Goal: Information Seeking & Learning: Learn about a topic

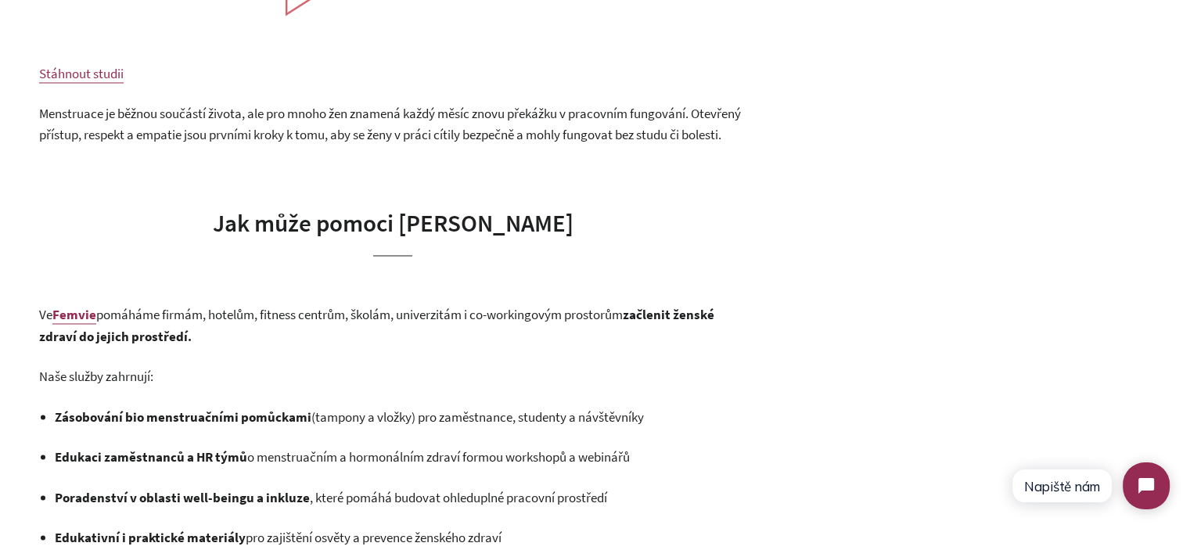
scroll to position [2582, 0]
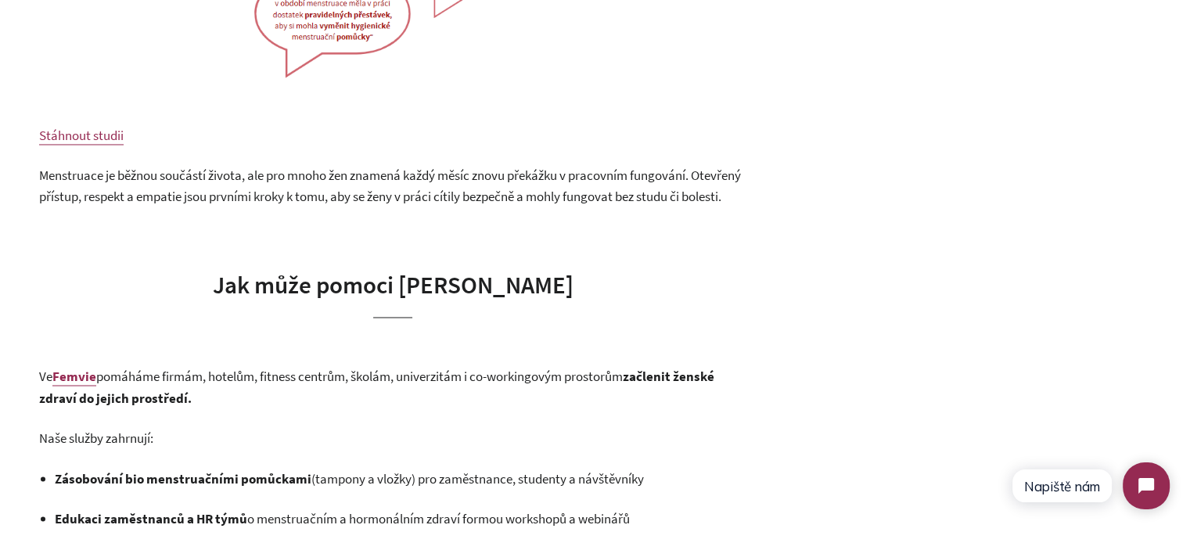
click at [244, 199] on span "Menstruace je běžnou součástí života, ale pro mnoho žen znamená každý měsíc zno…" at bounding box center [390, 186] width 702 height 38
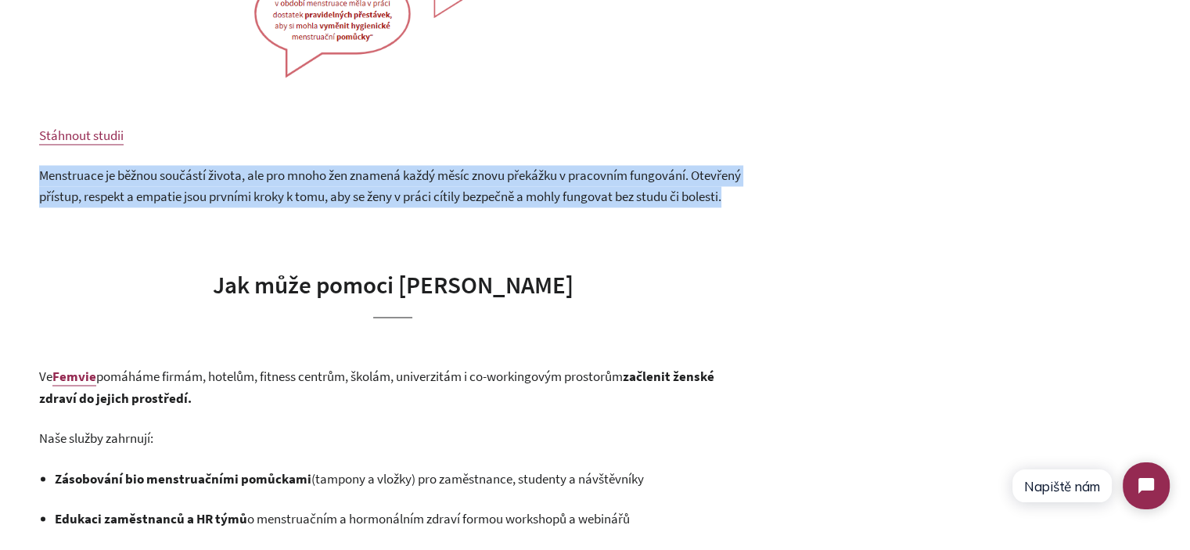
click at [244, 199] on span "Menstruace je běžnou součástí života, ale pro mnoho žen znamená každý měsíc zno…" at bounding box center [390, 186] width 702 height 38
click at [355, 207] on p "Menstruace je běžnou součástí života, ale pro mnoho žen znamená každý měsíc zno…" at bounding box center [392, 185] width 707 height 41
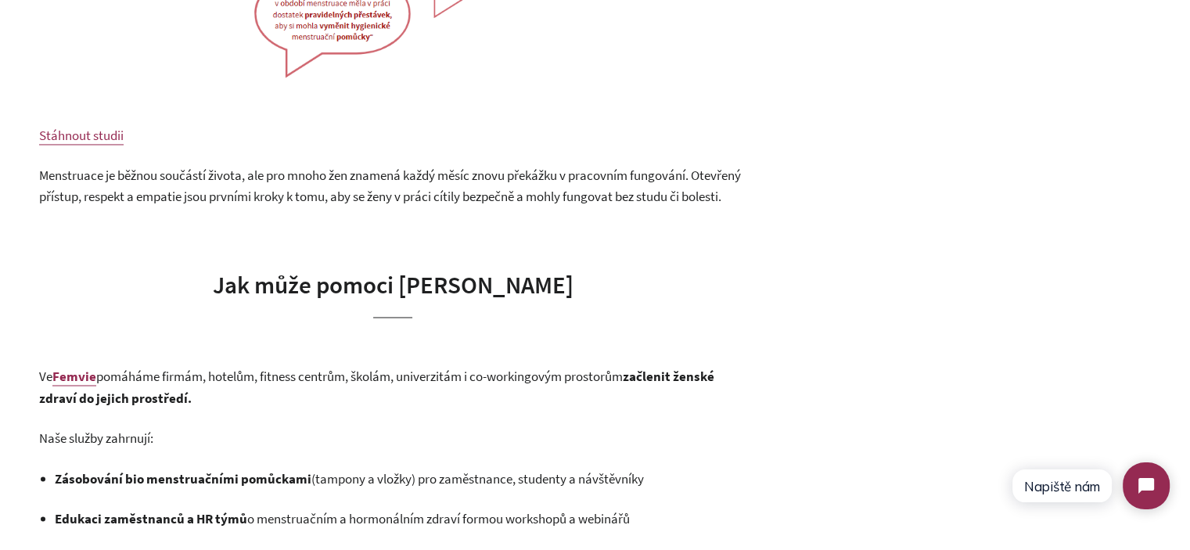
click at [347, 196] on span "Menstruace je běžnou součástí života, ale pro mnoho žen znamená každý měsíc zno…" at bounding box center [390, 186] width 702 height 38
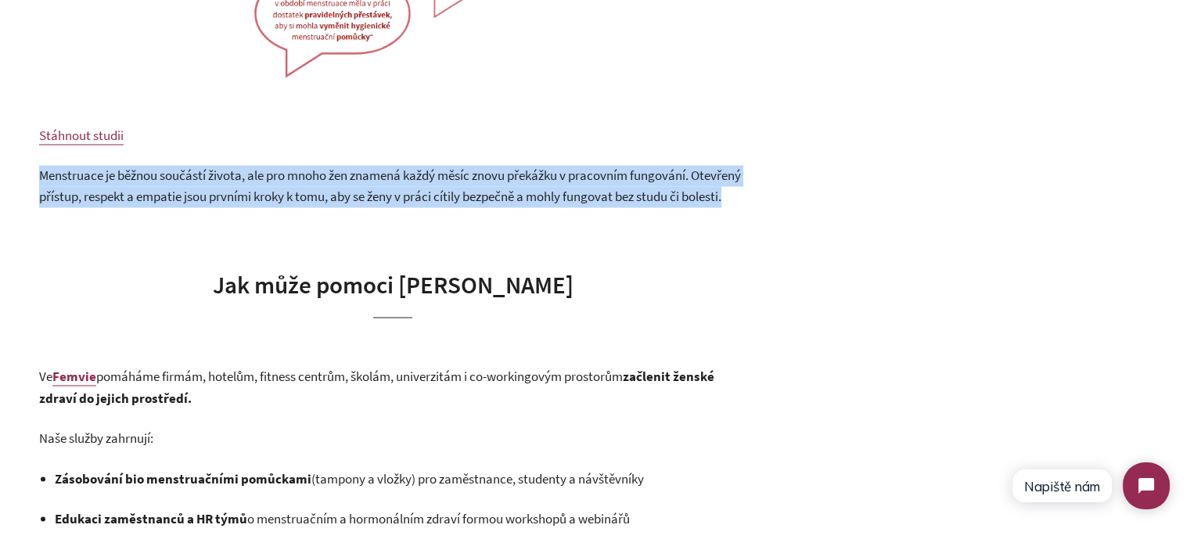
click at [347, 196] on span "Menstruace je běžnou součástí života, ale pro mnoho žen znamená každý měsíc zno…" at bounding box center [390, 186] width 702 height 38
click at [412, 207] on p "Menstruace je běžnou součástí života, ale pro mnoho žen znamená každý měsíc zno…" at bounding box center [392, 185] width 707 height 41
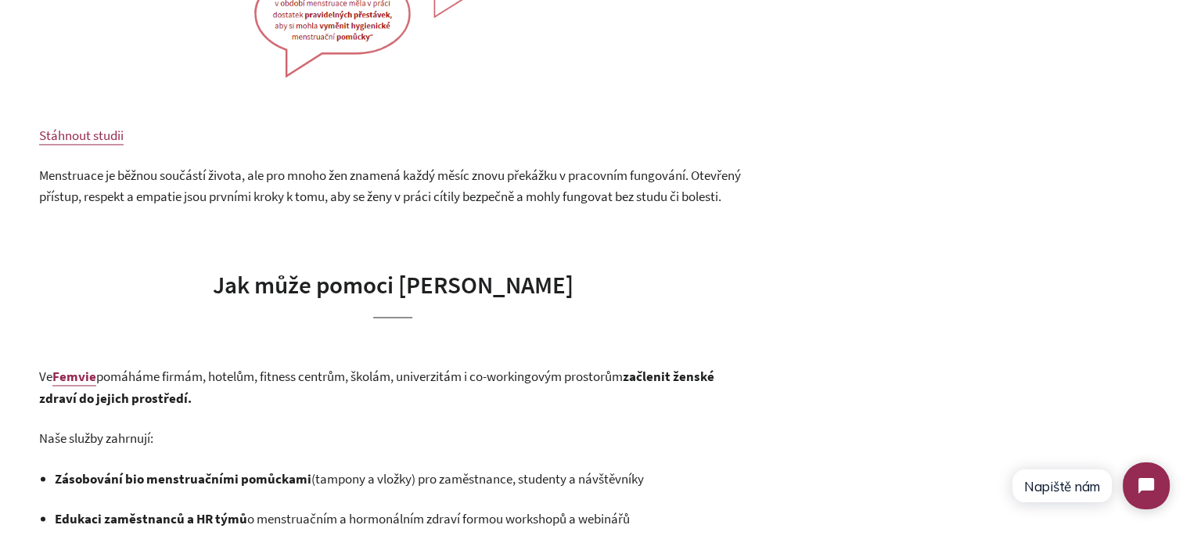
click at [228, 207] on p "Menstruace je běžnou součástí života, ale pro mnoho žen znamená každý měsíc zno…" at bounding box center [392, 185] width 707 height 41
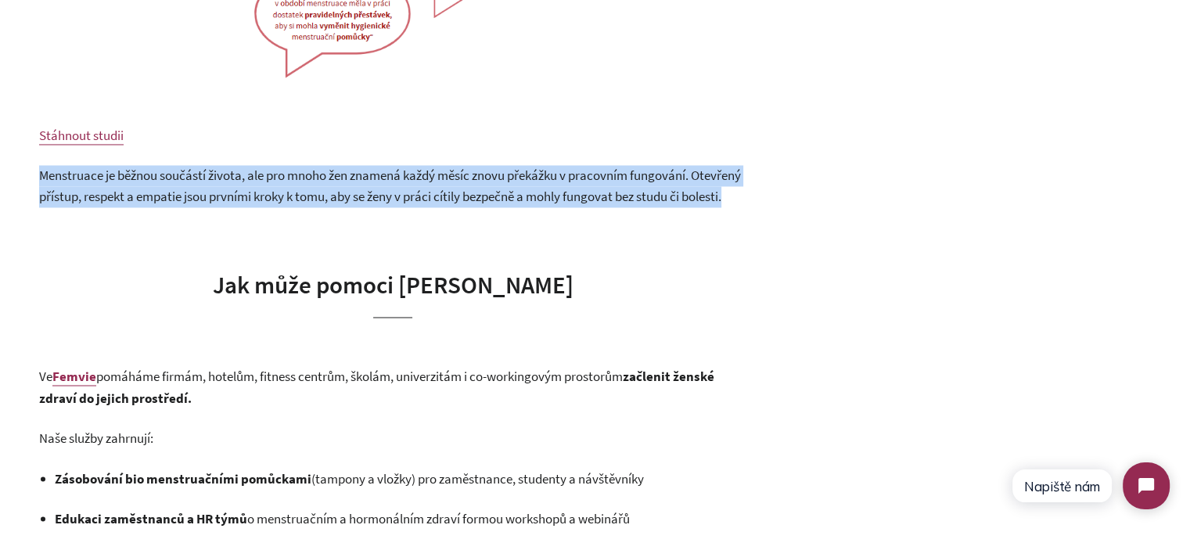
click at [228, 207] on p "Menstruace je běžnou součástí života, ale pro mnoho žen znamená každý měsíc zno…" at bounding box center [392, 185] width 707 height 41
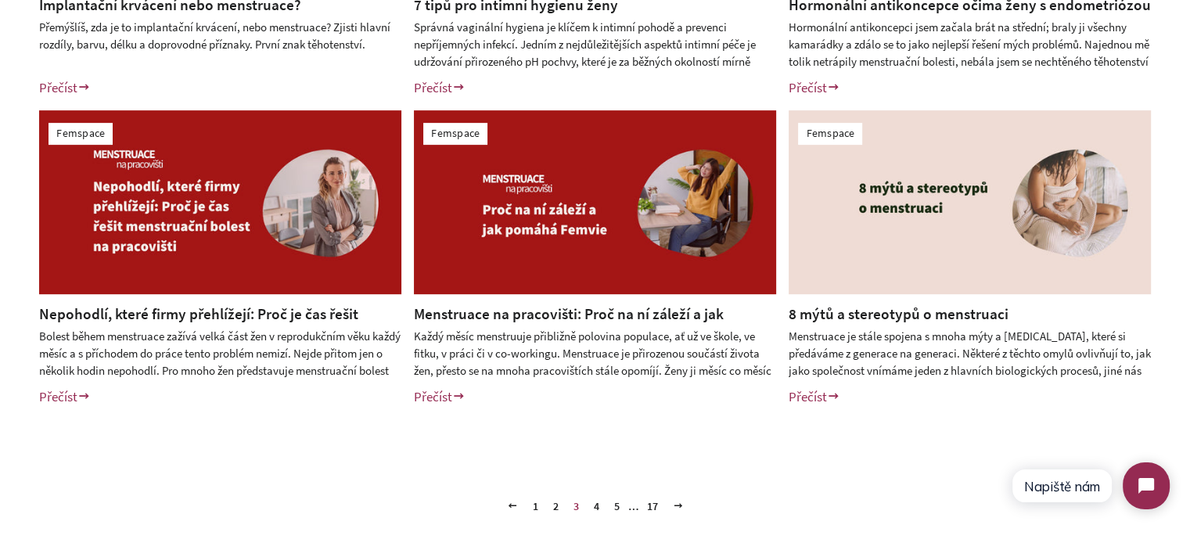
click at [554, 504] on link "2" at bounding box center [556, 505] width 18 height 23
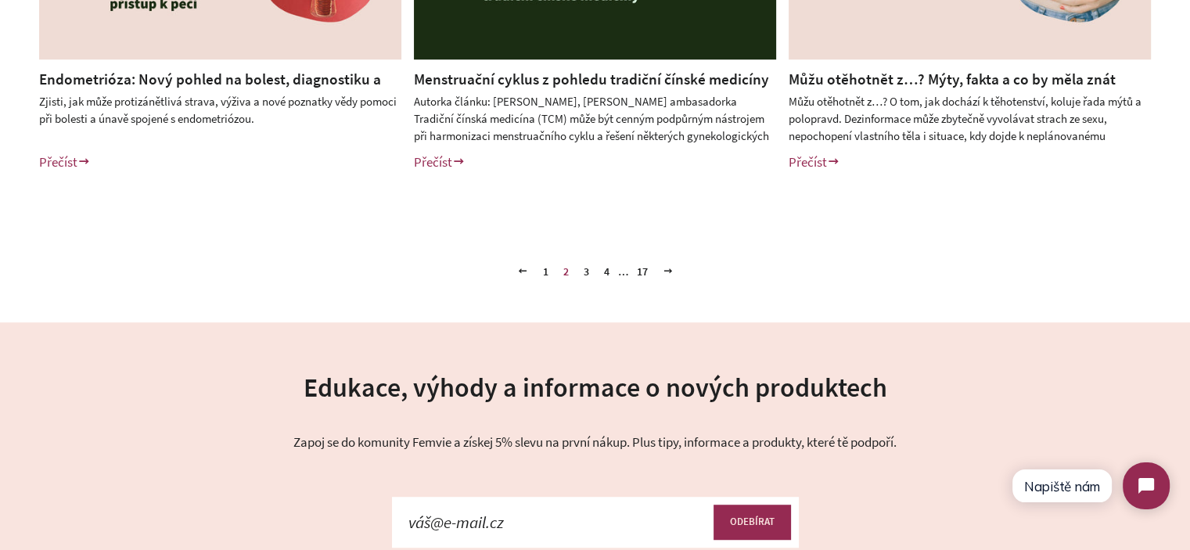
click at [243, 80] on link "Endometrióza: Nový pohled na bolest, diagnostiku a celostní přístup k péči" at bounding box center [210, 90] width 342 height 40
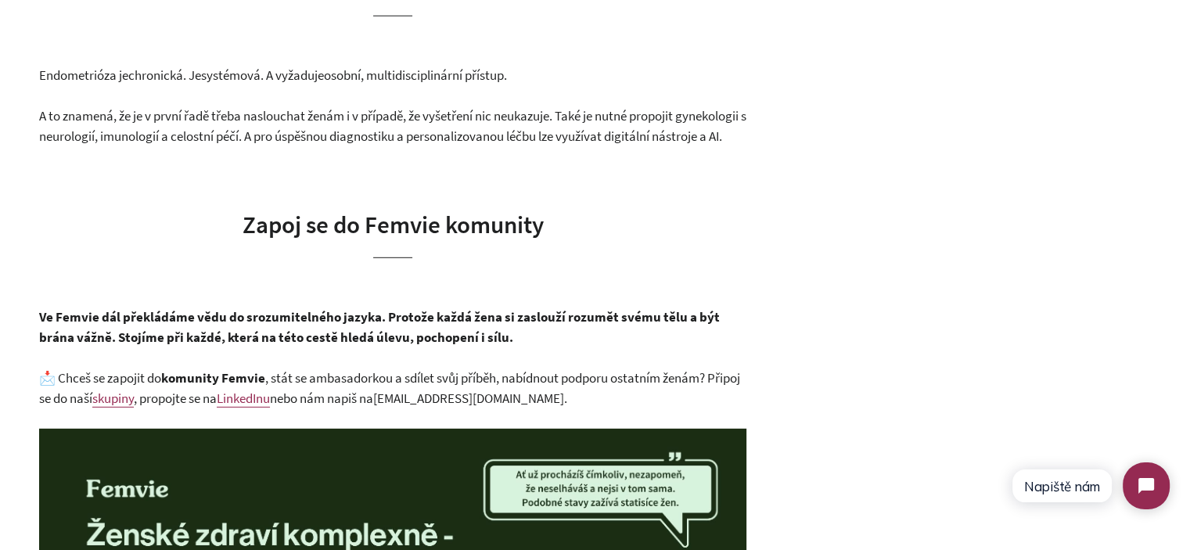
scroll to position [4594, 0]
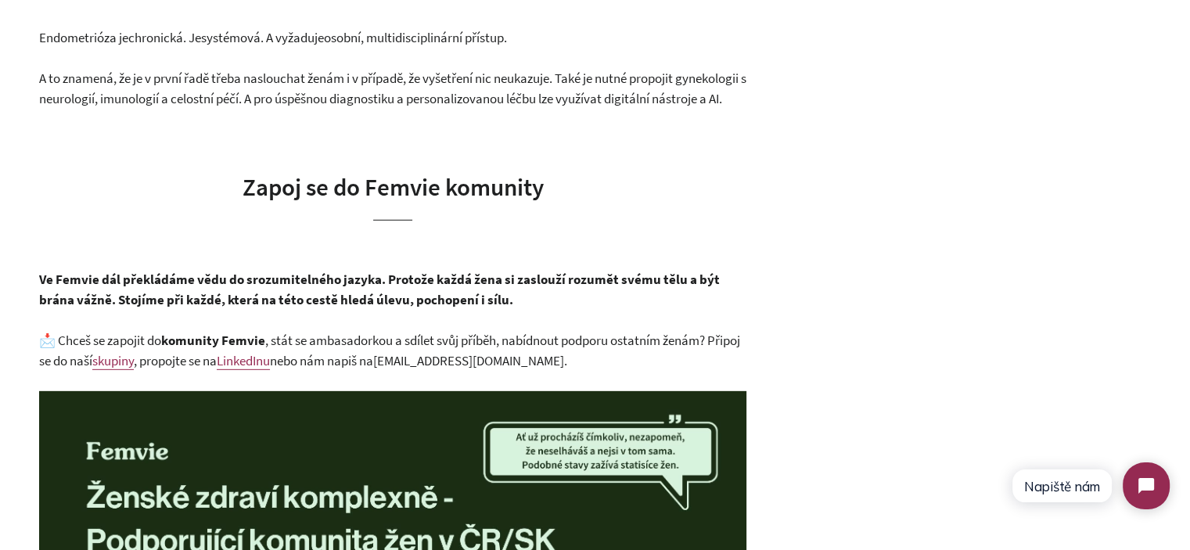
click at [274, 182] on span "Zapoj se do Femvie komunity" at bounding box center [393, 186] width 301 height 31
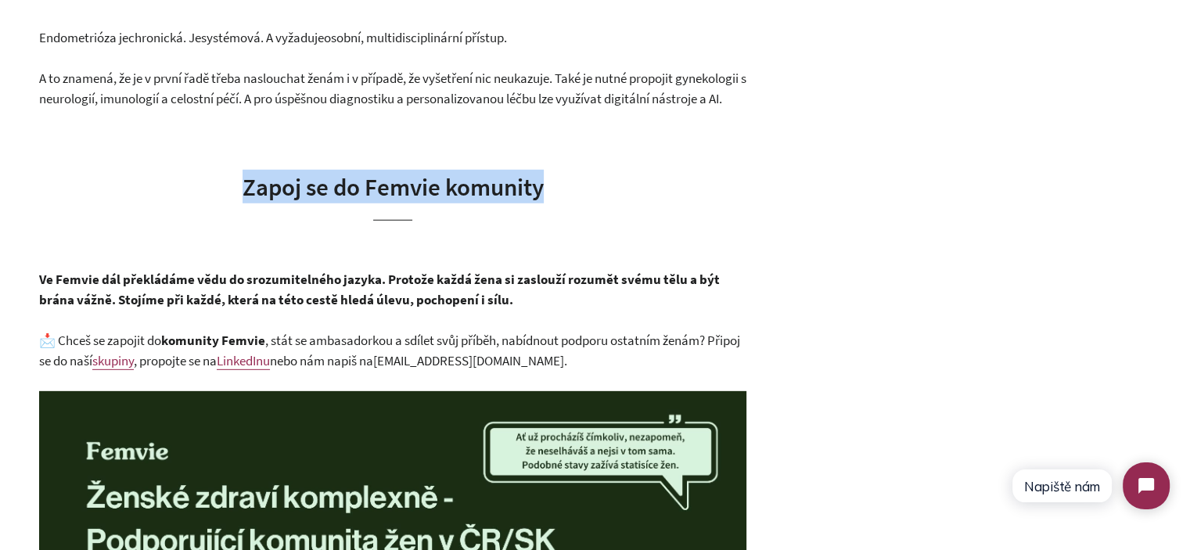
click at [274, 182] on span "Zapoj se do Femvie komunity" at bounding box center [393, 186] width 301 height 31
click at [307, 182] on span "Zapoj se do Femvie komunity" at bounding box center [393, 186] width 301 height 31
click at [257, 189] on span "Zapoj se do Femvie komunity" at bounding box center [393, 186] width 301 height 31
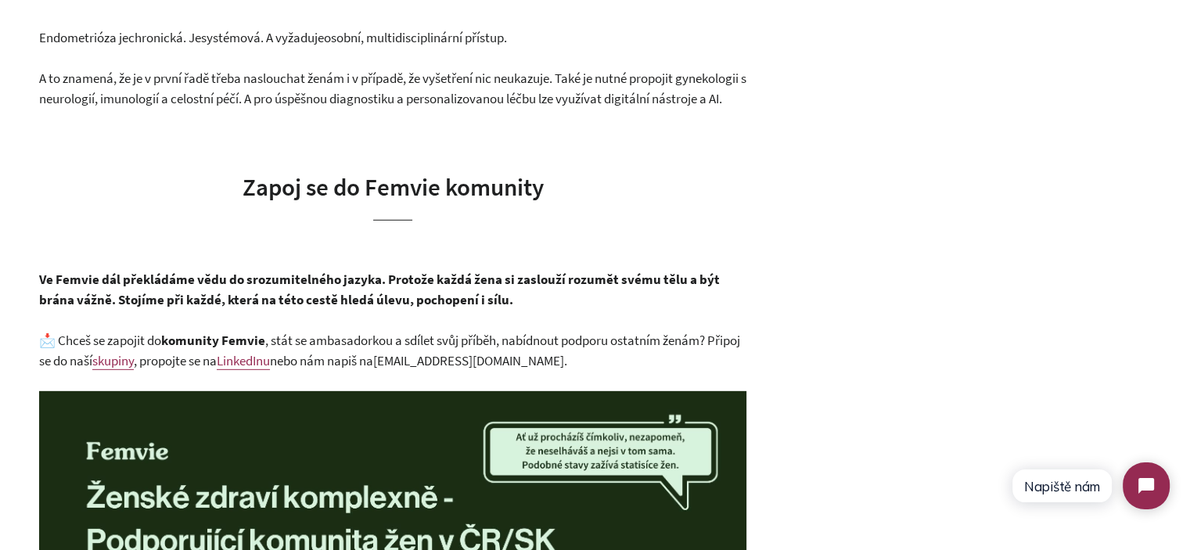
click at [253, 185] on span "Zapoj se do Femvie komunity" at bounding box center [393, 186] width 301 height 31
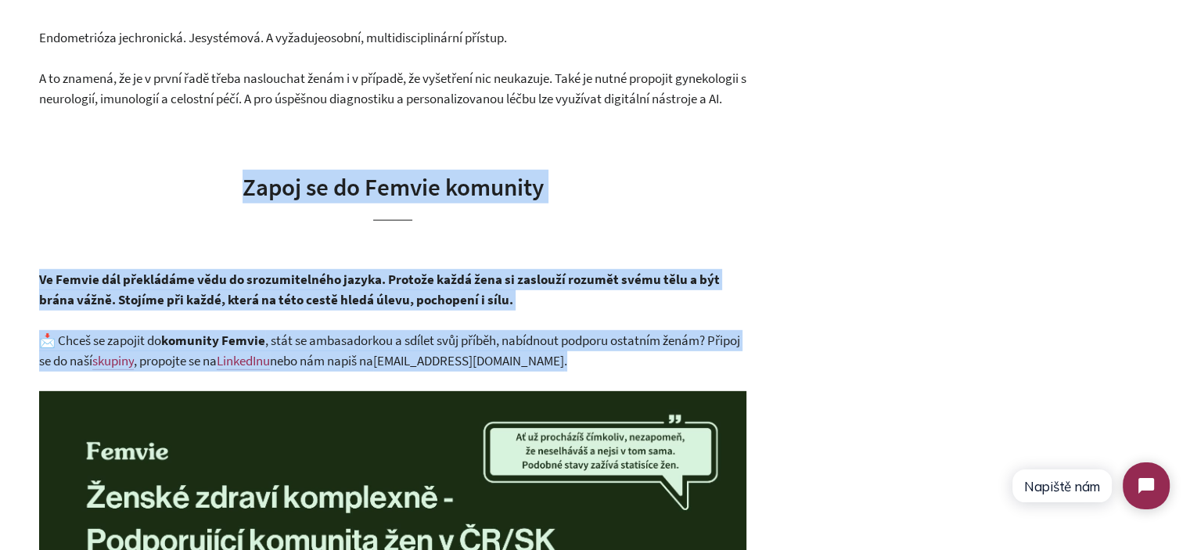
drag, startPoint x: 253, startPoint y: 185, endPoint x: 570, endPoint y: 361, distance: 362.2
click at [586, 359] on p "📩 Chceš se zapojit do komunity Femvie , stát se ambasadorkou a sdílet svůj příb…" at bounding box center [392, 350] width 707 height 41
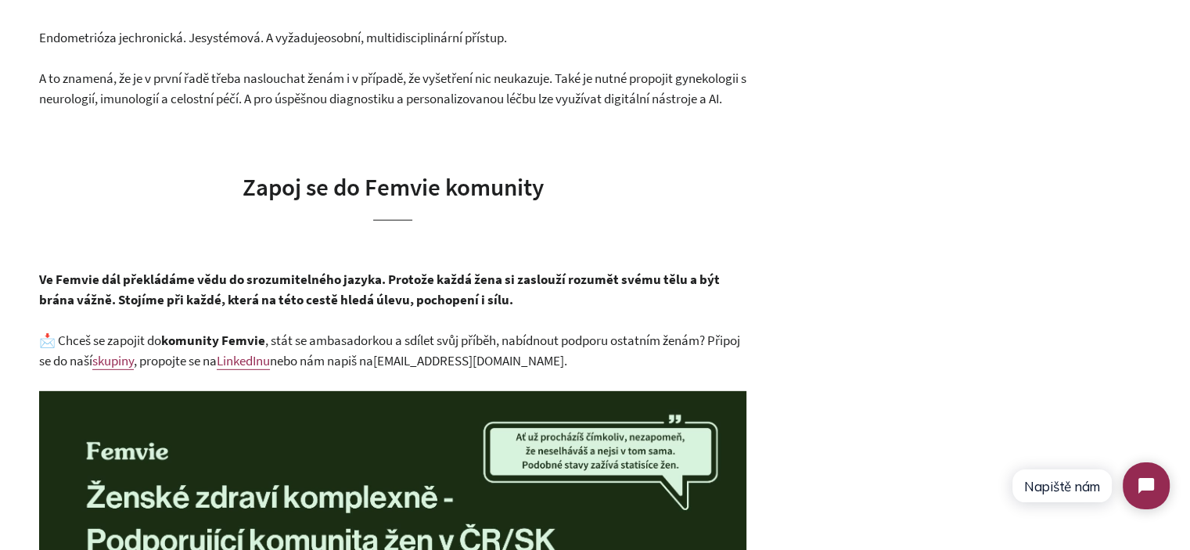
click at [271, 68] on p "A to znamená, že je v první řadě třeba naslouchat ženám i v případě, že vyšetře…" at bounding box center [392, 88] width 707 height 41
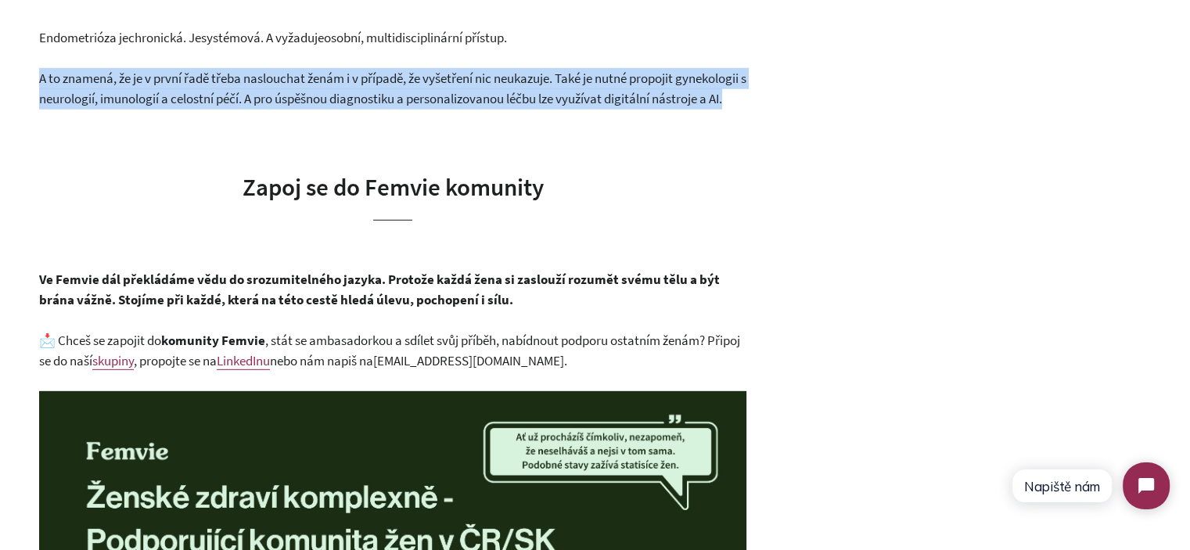
click at [271, 68] on p "A to znamená, že je v první řadě třeba naslouchat ženám i v případě, že vyšetře…" at bounding box center [392, 88] width 707 height 41
click at [297, 75] on span "A to znamená, že je v první řadě třeba naslouchat ženám i v případě, že vyšetře…" at bounding box center [392, 89] width 707 height 38
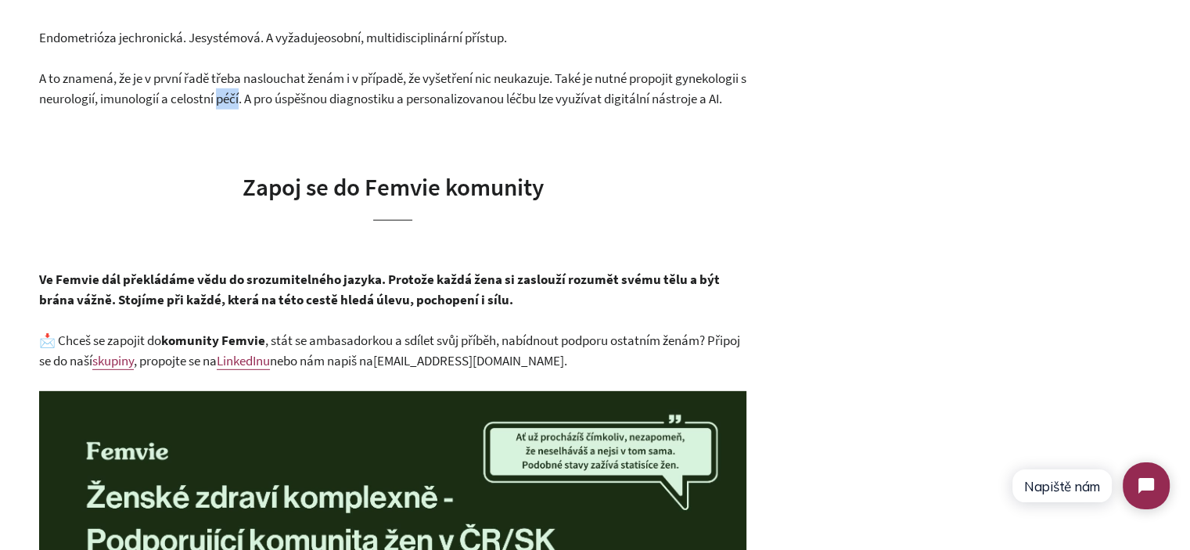
click at [297, 75] on span "A to znamená, že je v první řadě třeba naslouchat ženám i v případě, že vyšetře…" at bounding box center [392, 89] width 707 height 38
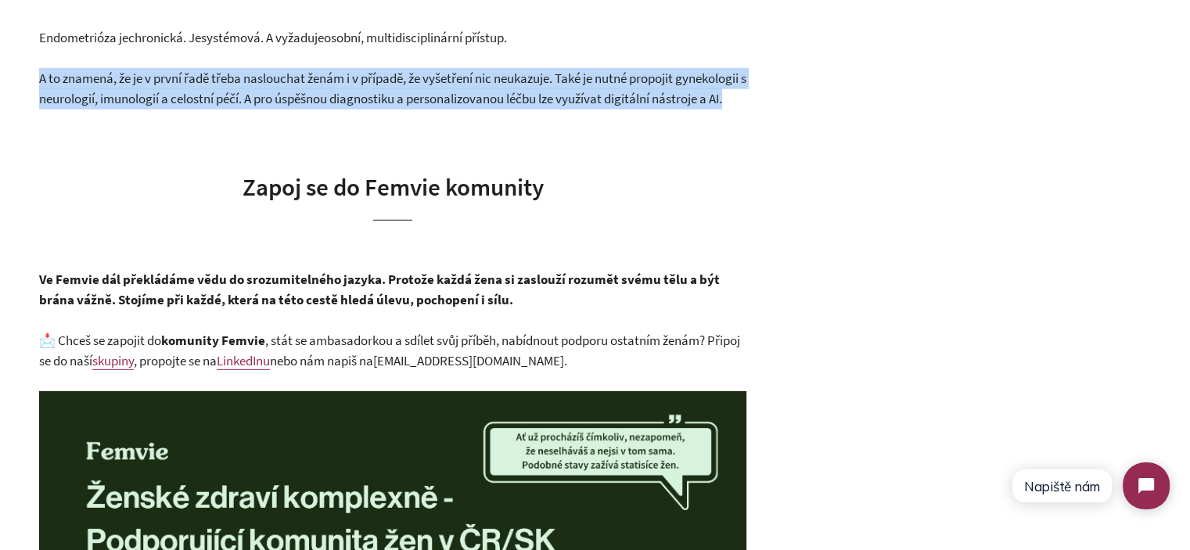
click at [297, 75] on span "A to znamená, že je v první řadě třeba naslouchat ženám i v případě, že vyšetře…" at bounding box center [392, 89] width 707 height 38
click at [369, 93] on p "A to znamená, že je v první řadě třeba naslouchat ženám i v případě, že vyšetře…" at bounding box center [392, 88] width 707 height 41
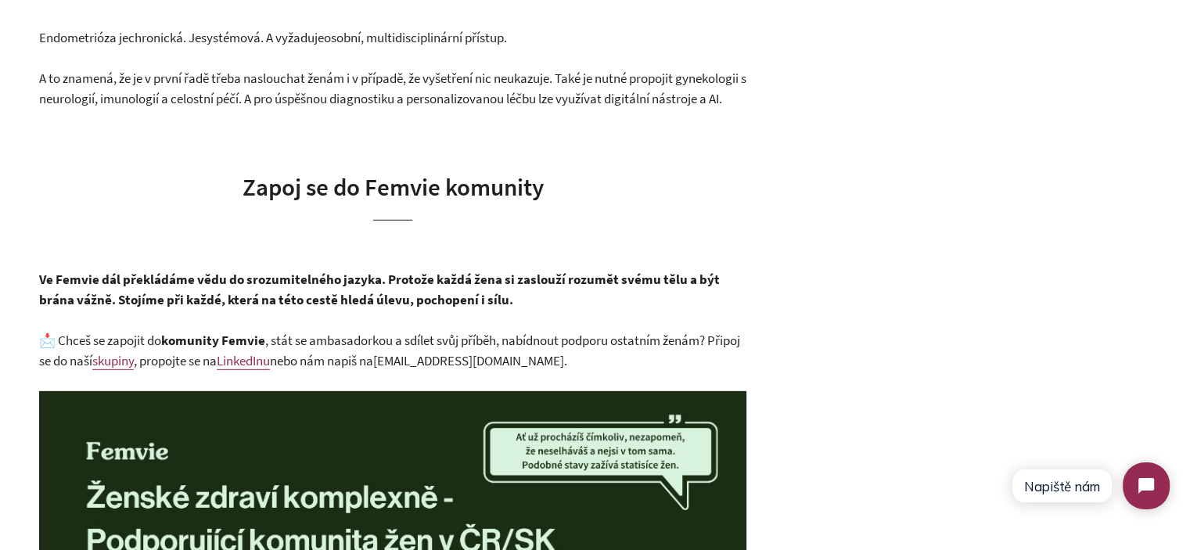
click at [170, 73] on span "A to znamená, že je v první řadě třeba naslouchat ženám i v případě, že vyšetře…" at bounding box center [392, 89] width 707 height 38
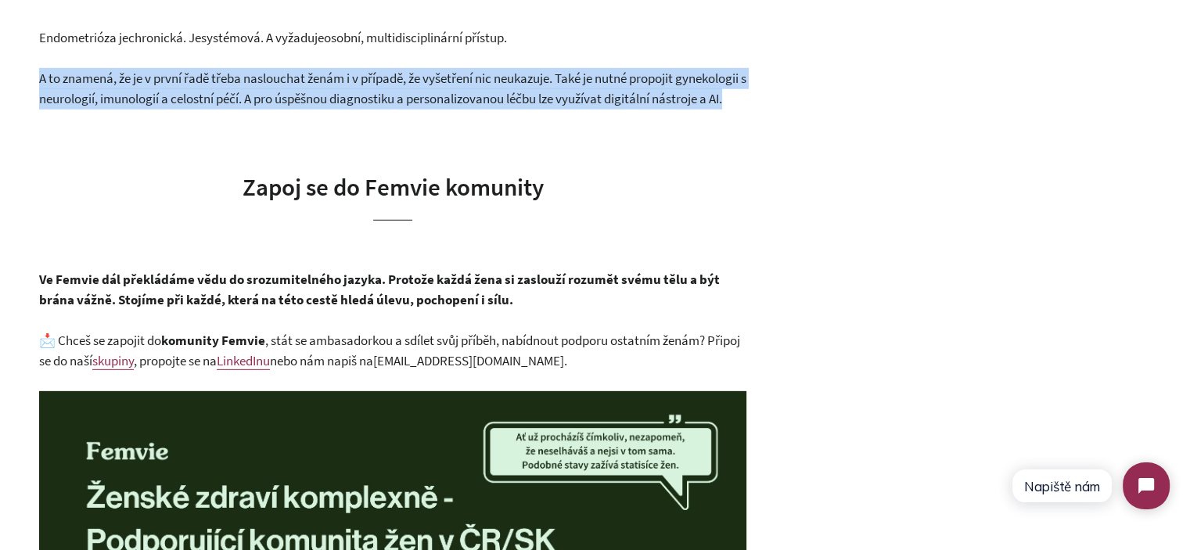
click at [170, 73] on span "A to znamená, že je v první řadě třeba naslouchat ženám i v případě, že vyšetře…" at bounding box center [392, 89] width 707 height 38
click at [246, 82] on span "A to znamená, že je v první řadě třeba naslouchat ženám i v případě, že vyšetře…" at bounding box center [392, 89] width 707 height 38
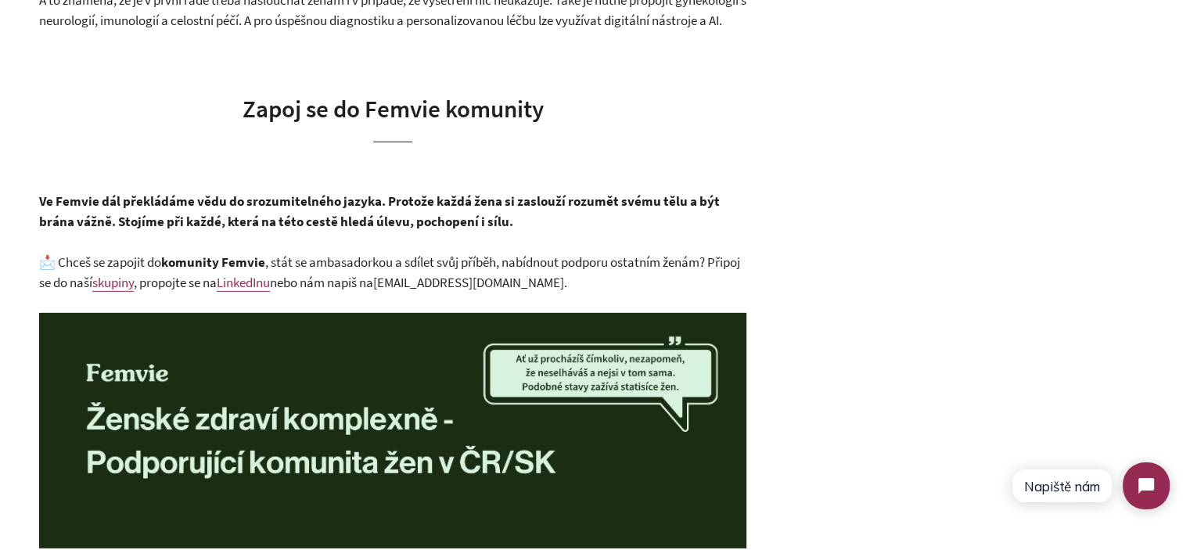
scroll to position [4751, 0]
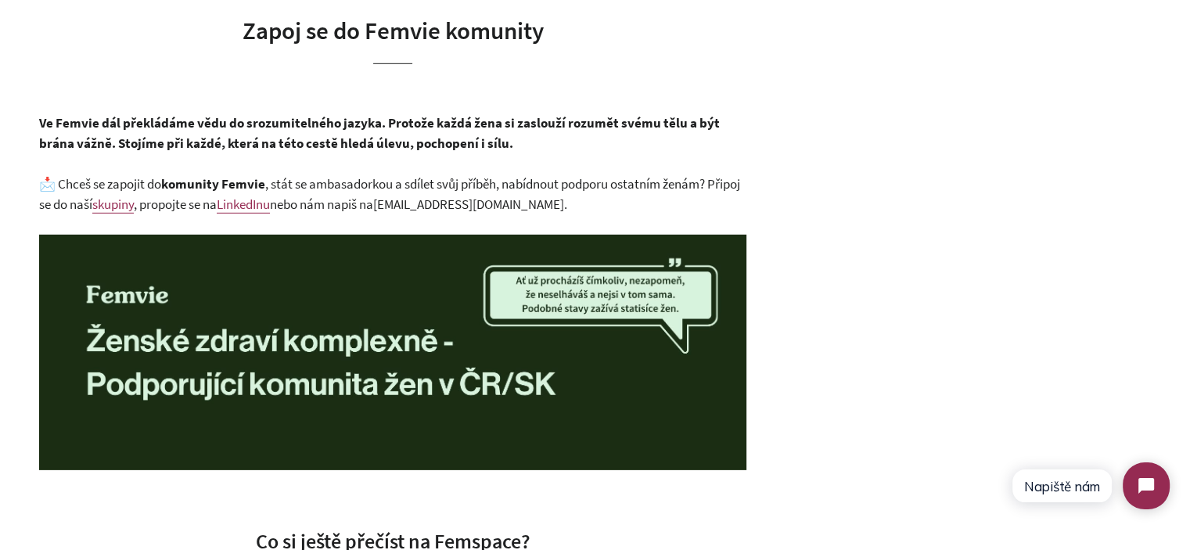
click at [419, 178] on span "📩 Chceš se zapojit do komunity Femvie , stát se ambasadorkou a sdílet svůj příb…" at bounding box center [389, 194] width 701 height 38
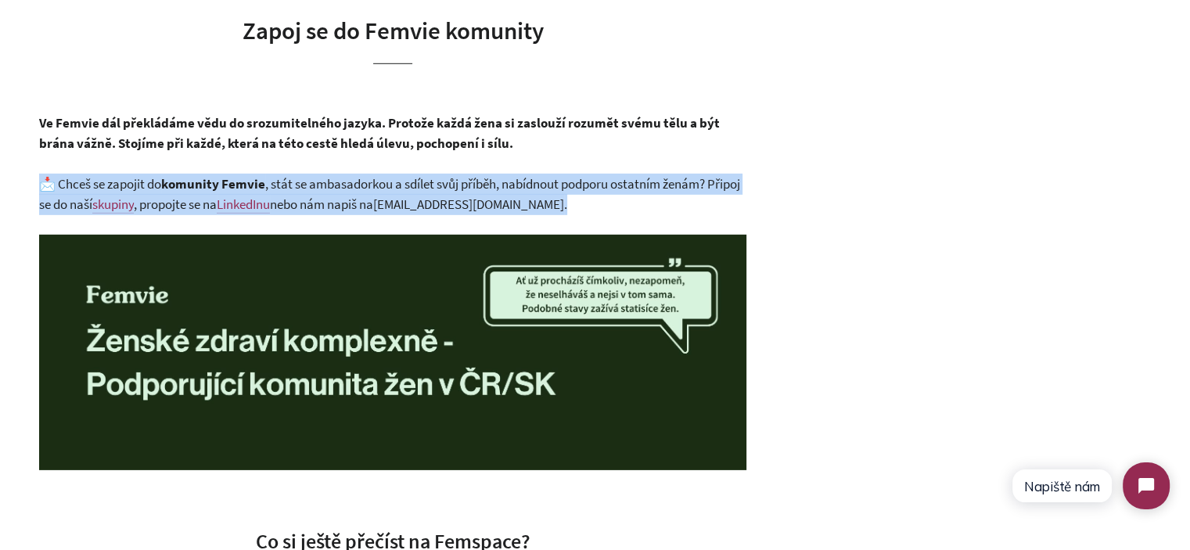
click at [419, 178] on span "📩 Chceš se zapojit do komunity Femvie , stát se ambasadorkou a sdílet svůj příb…" at bounding box center [389, 194] width 701 height 38
click at [564, 193] on p "📩 Chceš se zapojit do komunity Femvie , stát se ambasadorkou a sdílet svůj příb…" at bounding box center [392, 194] width 707 height 41
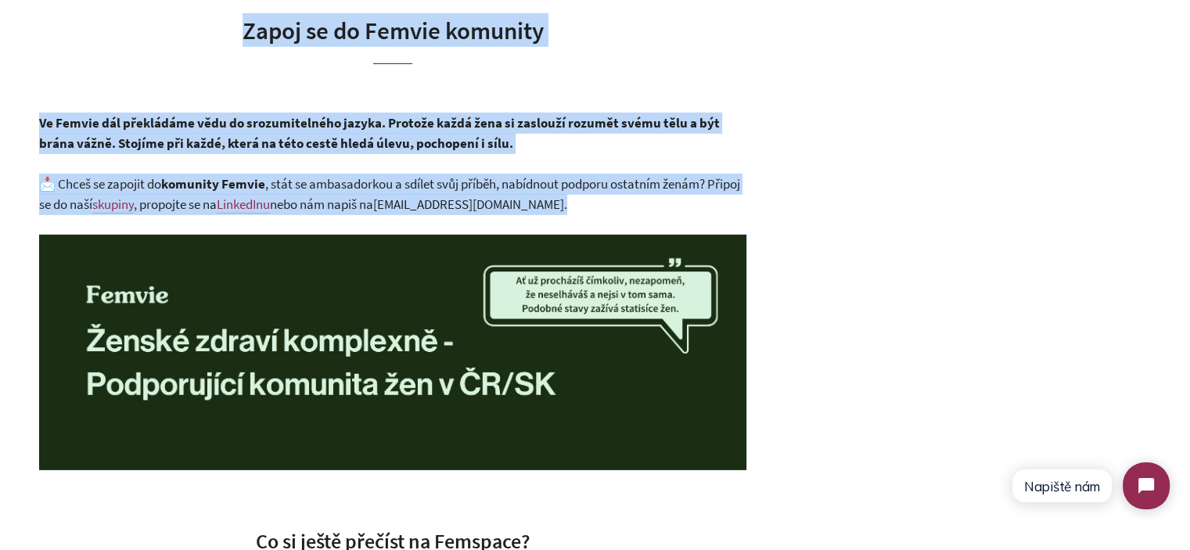
drag, startPoint x: 600, startPoint y: 208, endPoint x: 247, endPoint y: 27, distance: 396.5
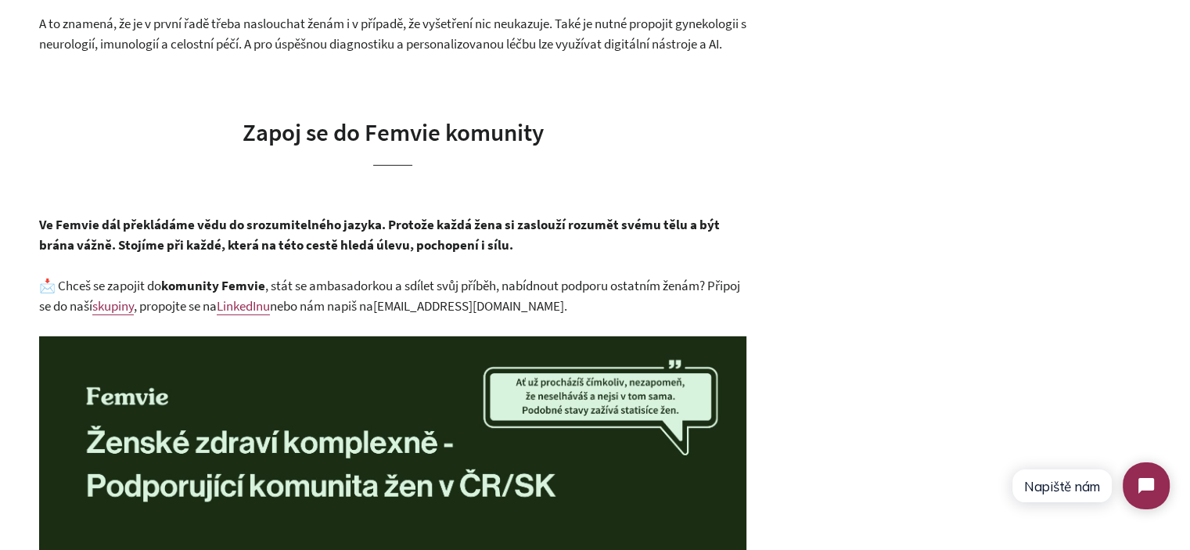
scroll to position [4672, 0]
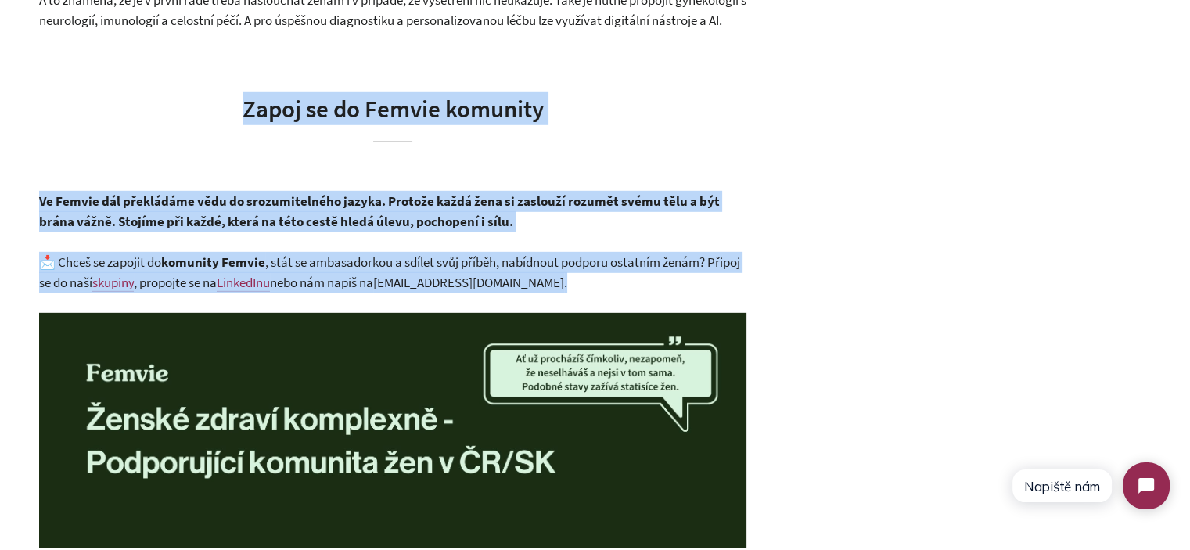
drag, startPoint x: 244, startPoint y: 100, endPoint x: 602, endPoint y: 284, distance: 402.1
copy div "Zapoj se do Femvie komunity Ve Femvie dál překládáme vědu do srozumitelného jaz…"
click at [630, 282] on p "📩 Chceš se zapojit do komunity Femvie , stát se ambasadorkou a sdílet svůj příb…" at bounding box center [392, 272] width 707 height 41
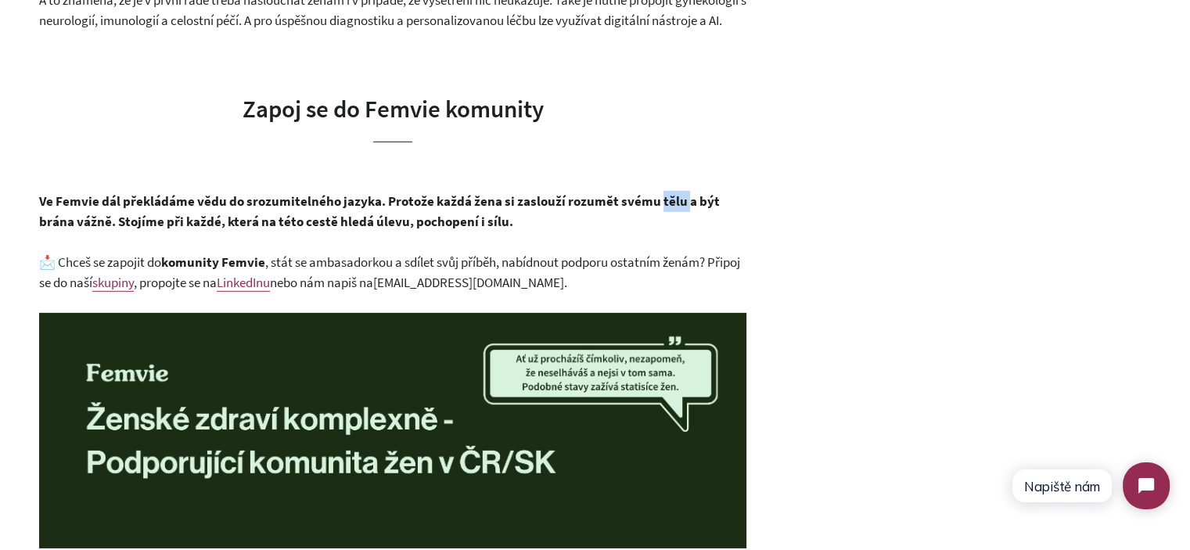
click at [545, 221] on p "Ve Femvie dál překládáme vědu do srozumitelného jazyka. Protože každá žena si z…" at bounding box center [392, 211] width 707 height 41
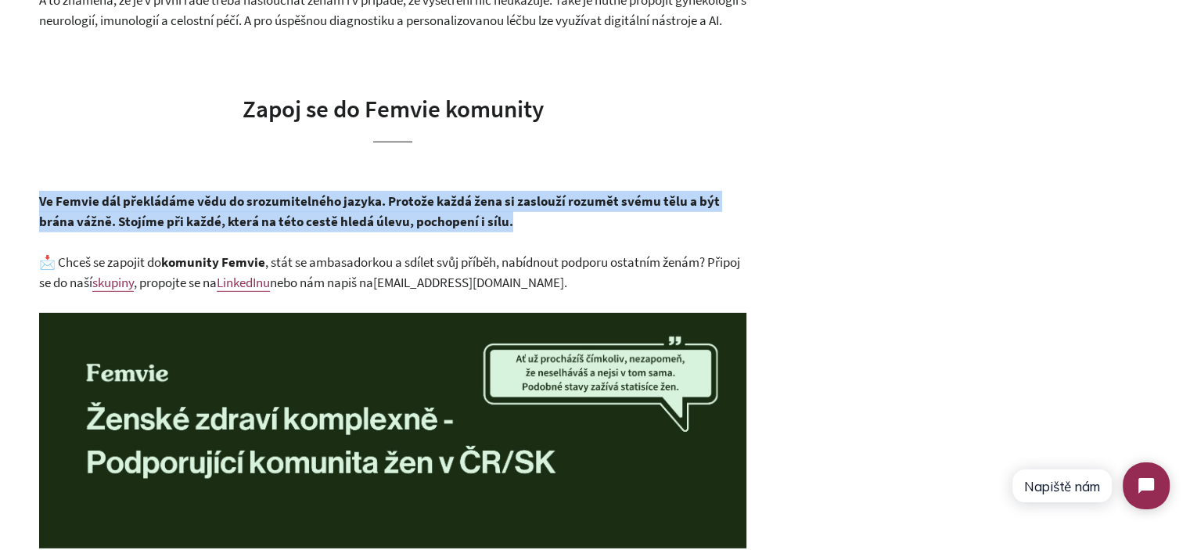
click at [545, 221] on p "Ve Femvie dál překládáme vědu do srozumitelného jazyka. Protože každá žena si z…" at bounding box center [392, 211] width 707 height 41
click at [638, 214] on p "Ve Femvie dál překládáme vědu do srozumitelného jazyka. Protože každá žena si z…" at bounding box center [392, 211] width 707 height 41
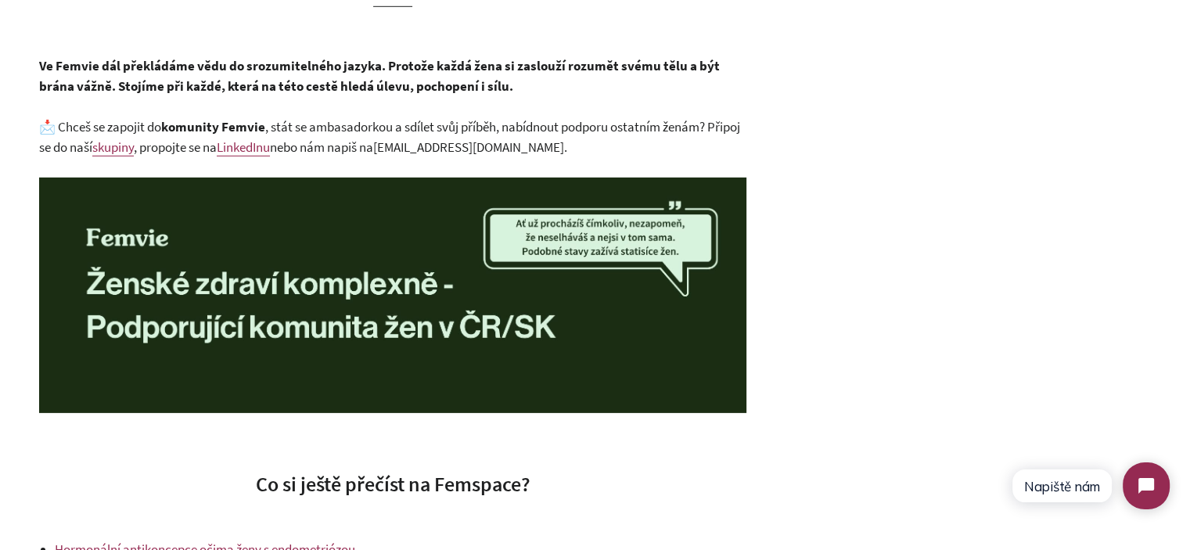
scroll to position [4751, 0]
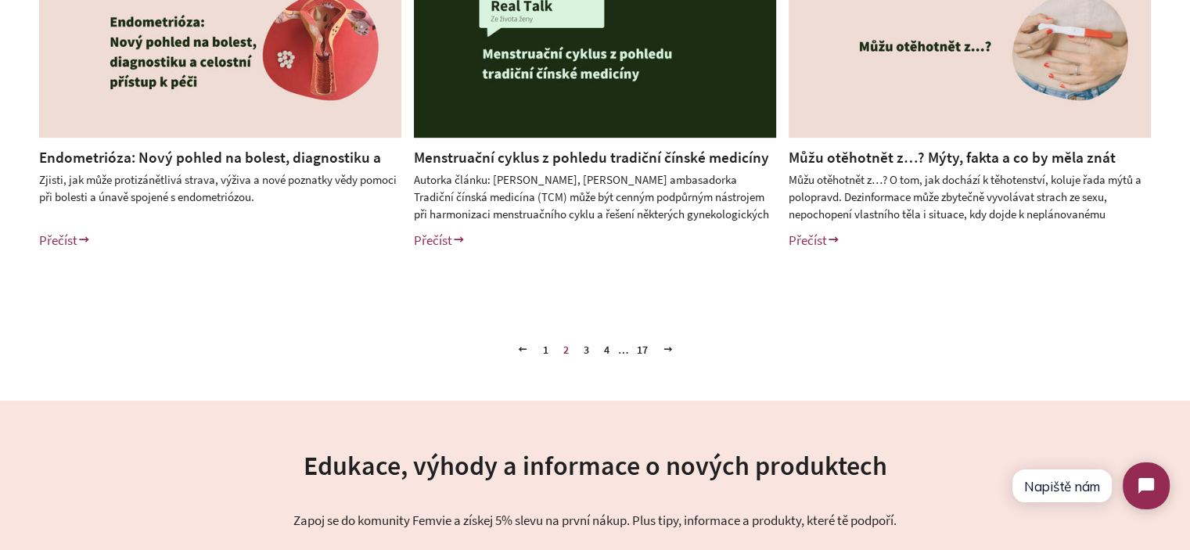
click at [543, 350] on link "1" at bounding box center [546, 349] width 18 height 23
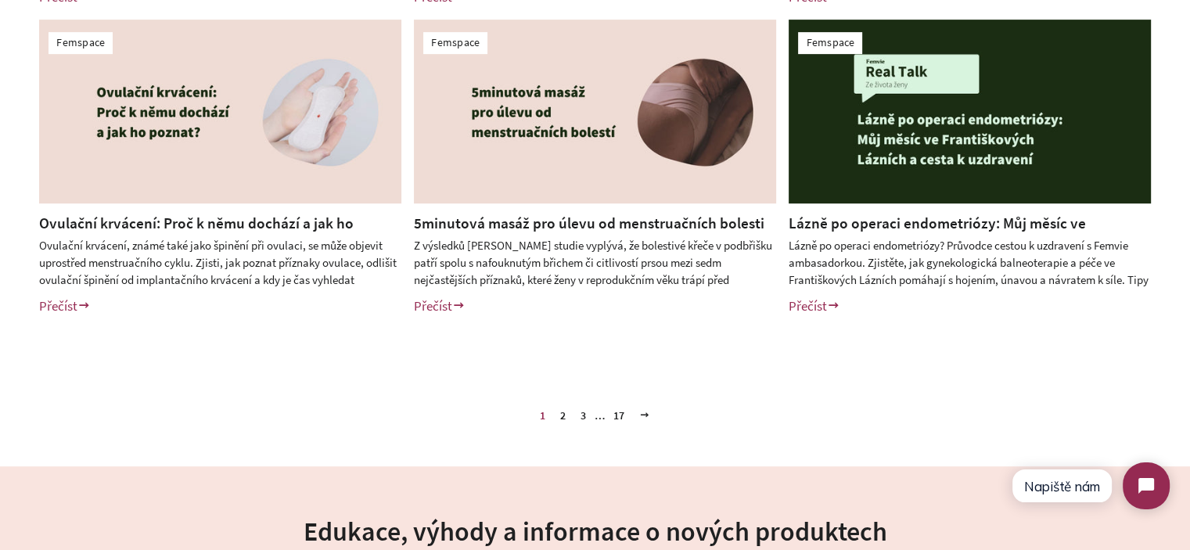
scroll to position [782, 0]
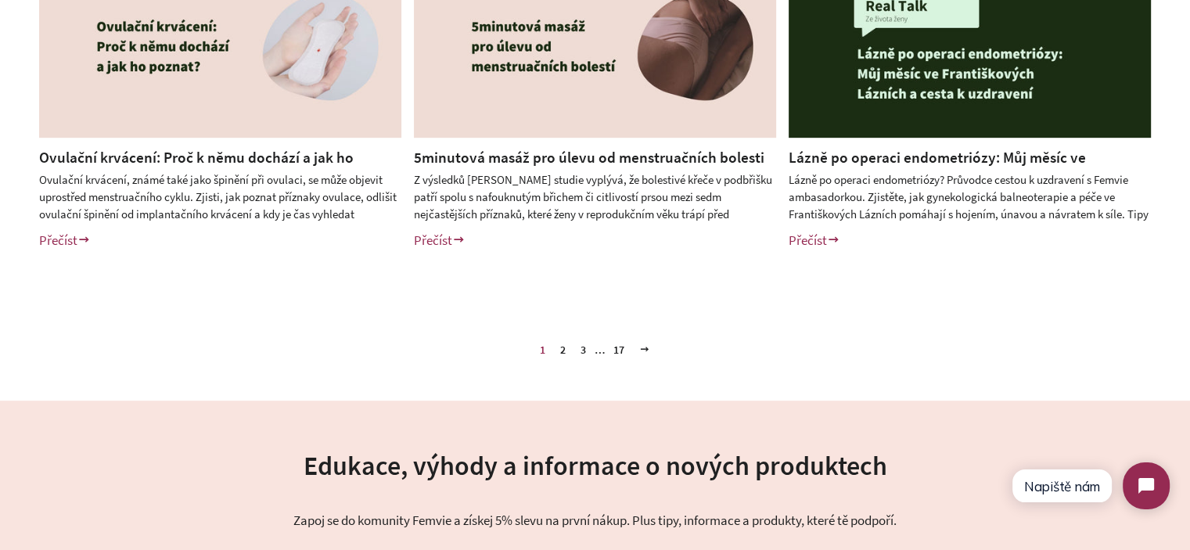
click at [559, 350] on link "2" at bounding box center [563, 349] width 18 height 23
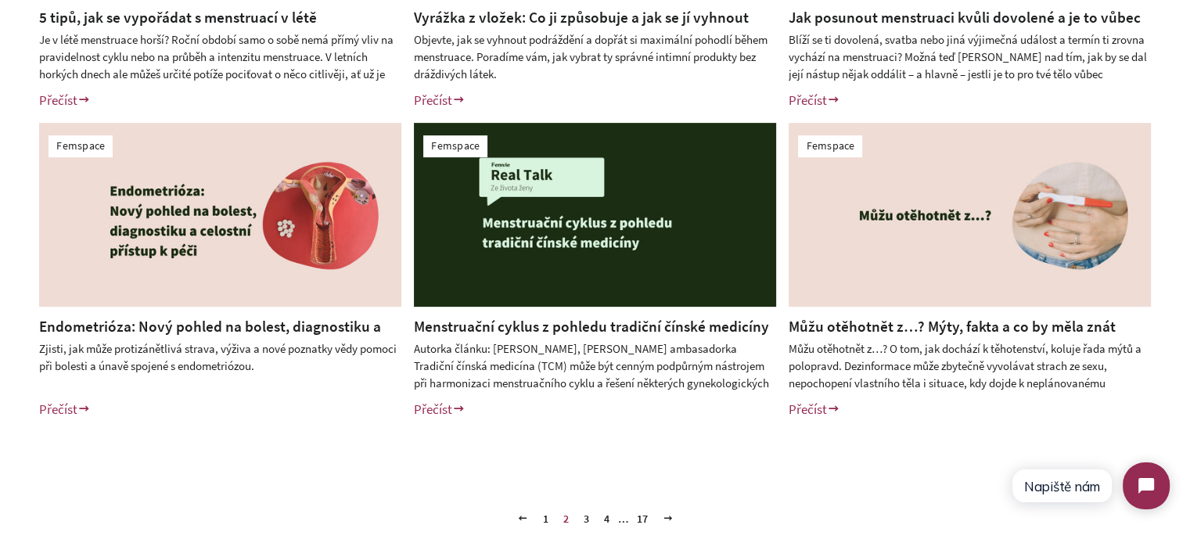
scroll to position [626, 0]
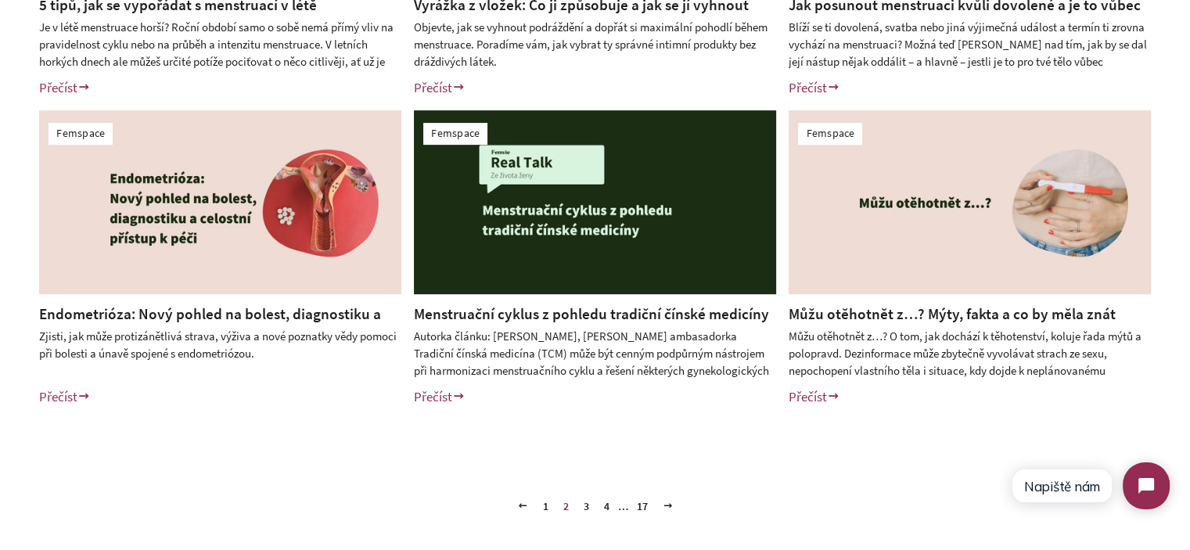
click at [548, 313] on link "Menstruační cyklus z pohledu tradiční čínské medicíny" at bounding box center [591, 313] width 355 height 19
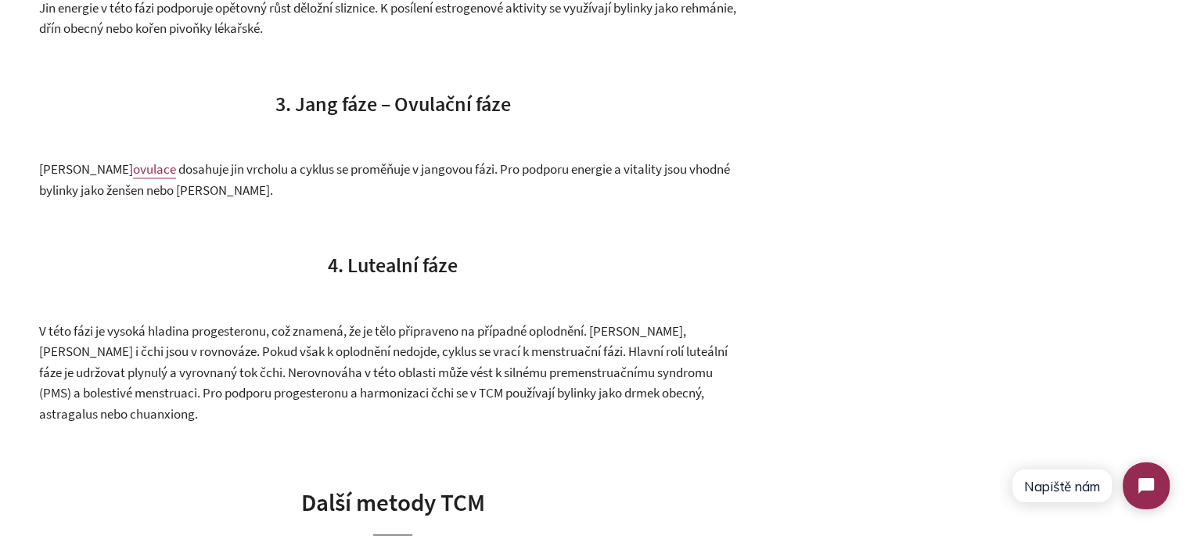
scroll to position [863, 0]
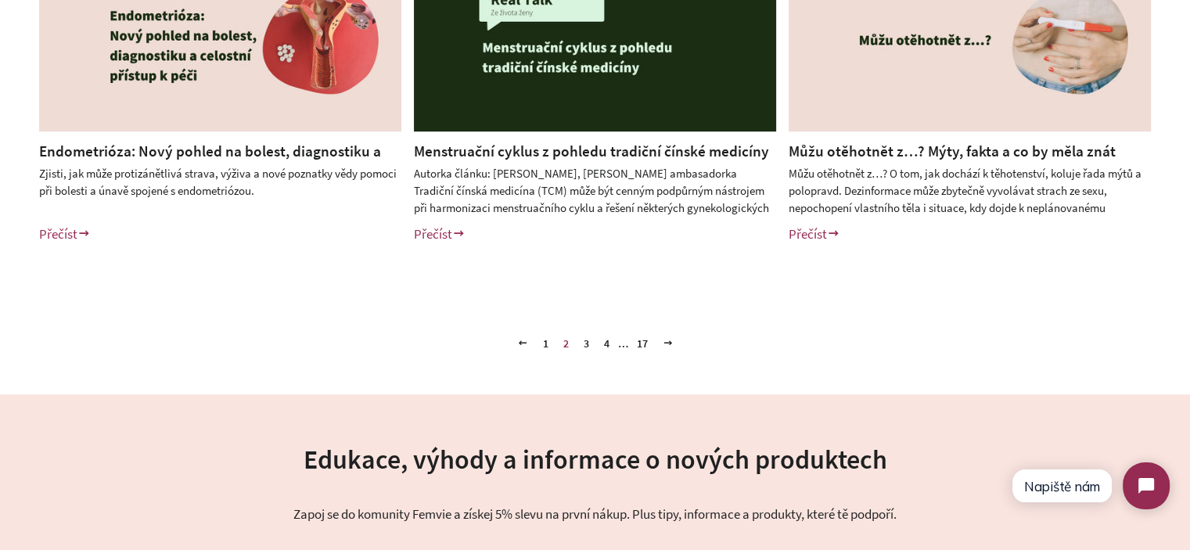
scroll to position [861, 0]
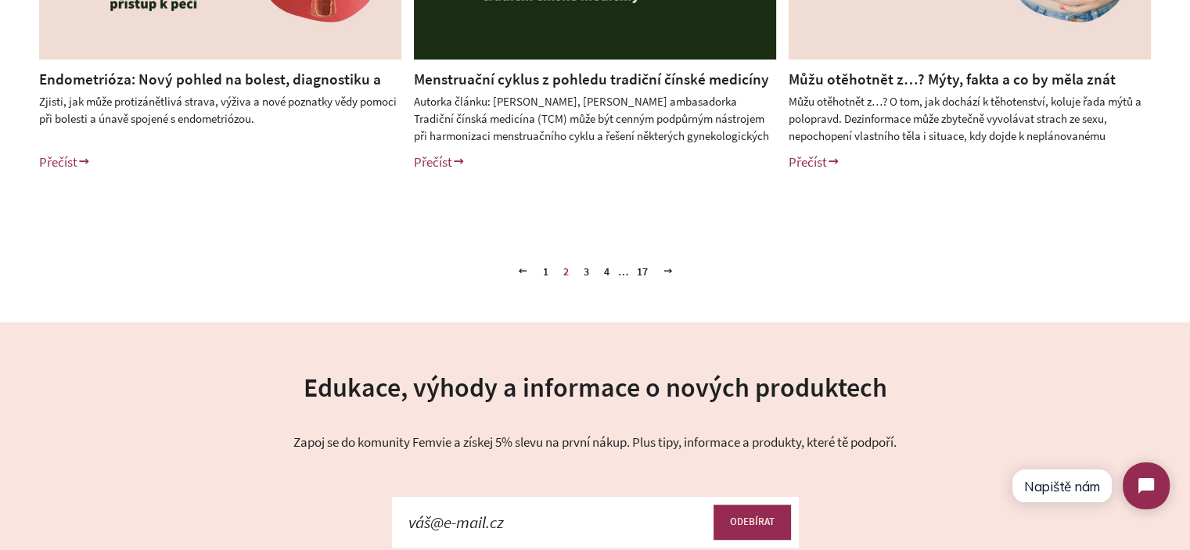
click at [545, 274] on link "1" at bounding box center [546, 271] width 18 height 23
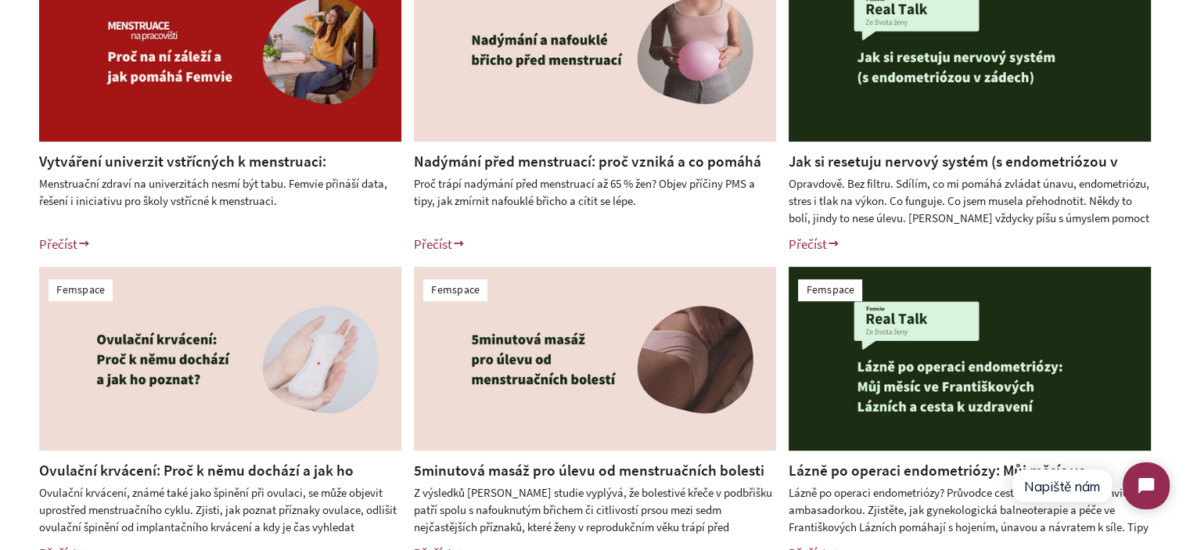
click at [860, 153] on link "Jak si resetuju nervový systém (s endometriózou v zádech)" at bounding box center [953, 172] width 329 height 40
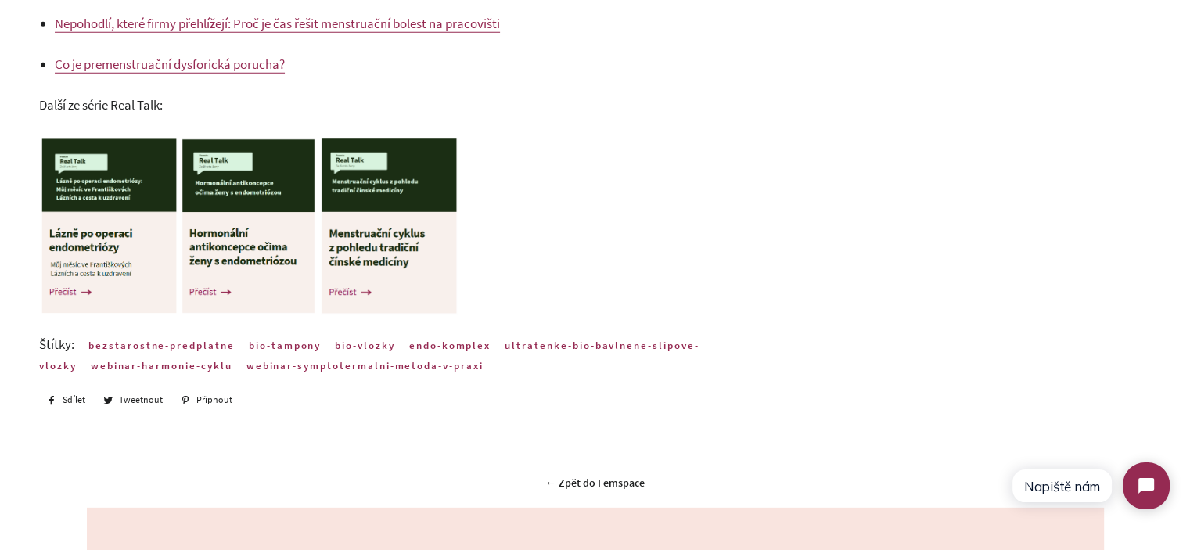
scroll to position [4437, 0]
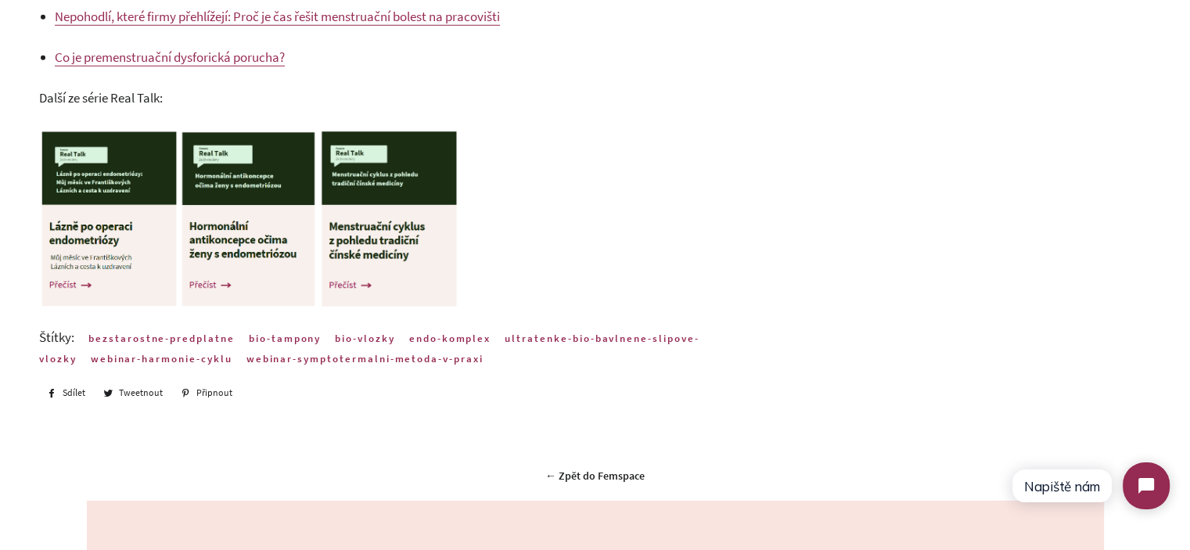
click at [318, 261] on img at bounding box center [249, 219] width 140 height 180
click at [252, 246] on img at bounding box center [249, 219] width 140 height 180
click at [412, 246] on img at bounding box center [389, 219] width 141 height 182
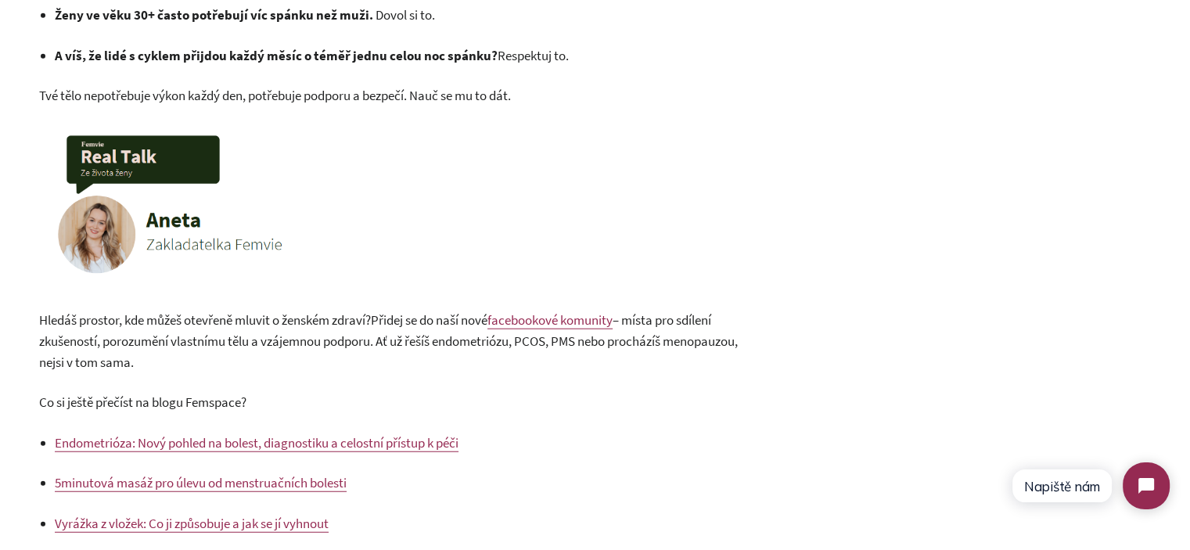
scroll to position [3889, 0]
click at [298, 340] on span "– místa pro sdílení zkušeností, porozumění vlastnímu tělu a vzájemnou podporu. …" at bounding box center [388, 341] width 699 height 59
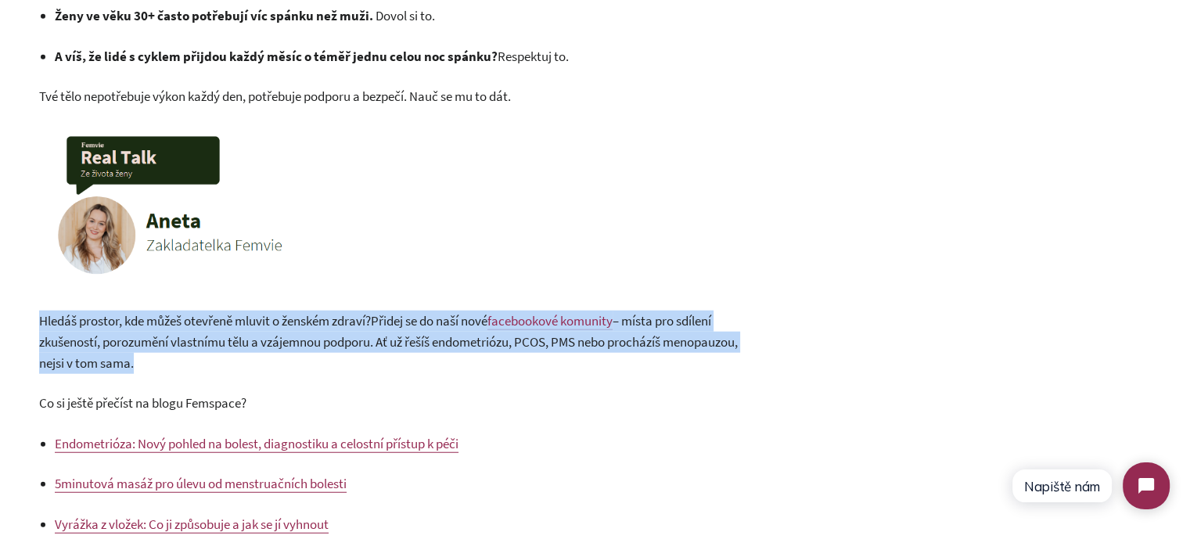
click at [298, 340] on span "– místa pro sdílení zkušeností, porozumění vlastnímu tělu a vzájemnou podporu. …" at bounding box center [388, 341] width 699 height 59
click at [304, 352] on p "Hledáš prostor, kde můžeš otevřeně mluvit o ženském zdraví? Přidej se do naší n…" at bounding box center [392, 342] width 707 height 63
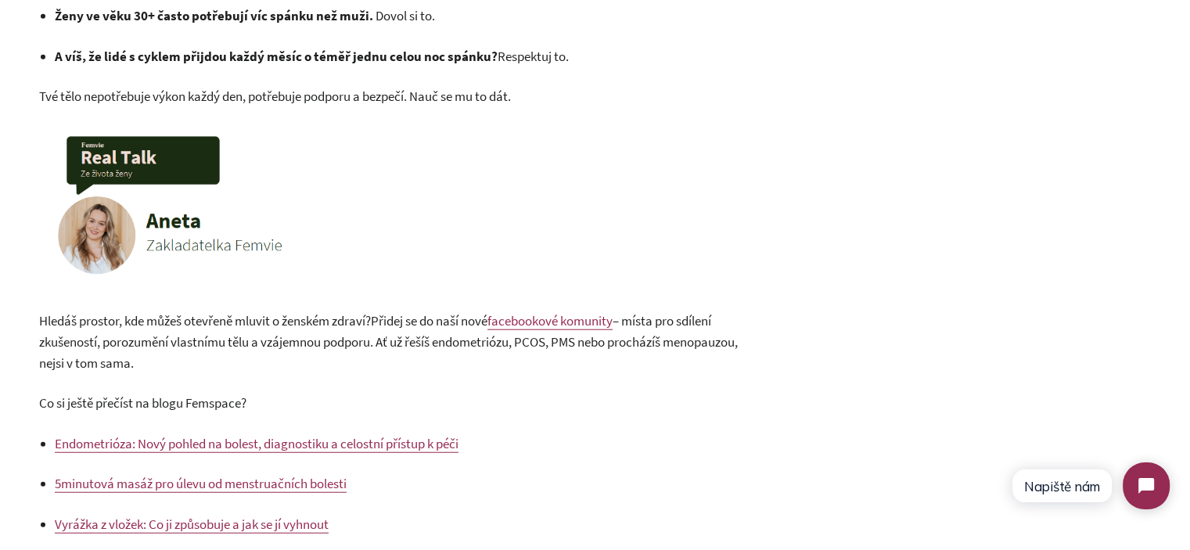
click at [297, 337] on span "– místa pro sdílení zkušeností, porozumění vlastnímu tělu a vzájemnou podporu. …" at bounding box center [388, 341] width 699 height 59
click at [297, 336] on span "– místa pro sdílení zkušeností, porozumění vlastnímu tělu a vzájemnou podporu. …" at bounding box center [388, 341] width 699 height 59
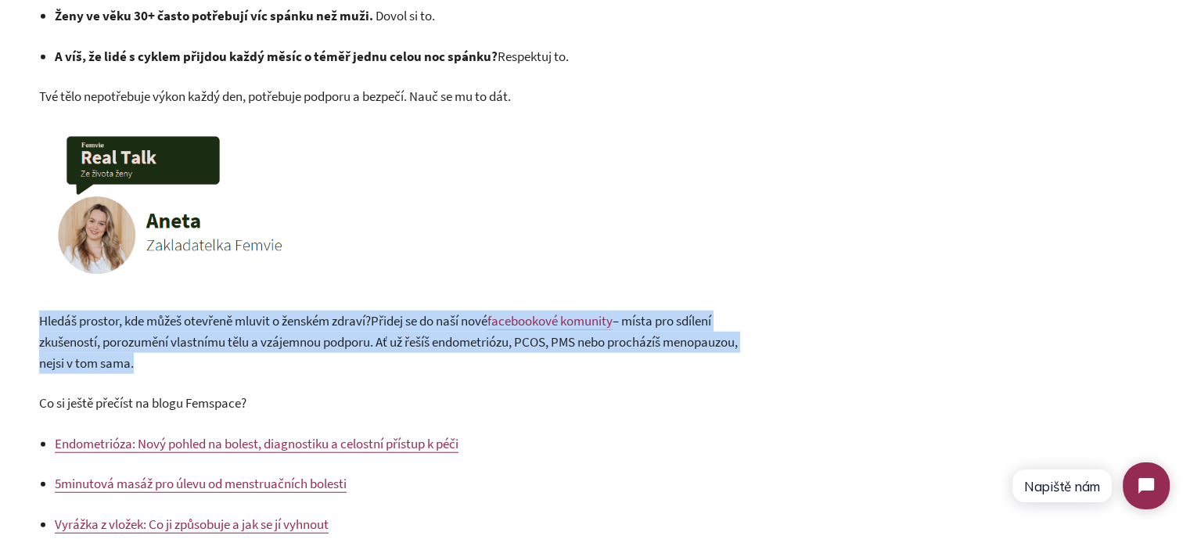
click at [297, 336] on span "– místa pro sdílení zkušeností, porozumění vlastnímu tělu a vzájemnou podporu. …" at bounding box center [388, 341] width 699 height 59
copy div "Hledáš prostor, kde můžeš otevřeně mluvit o ženském zdraví? Přidej se do naší n…"
click at [363, 359] on p "Hledáš prostor, kde můžeš otevřeně mluvit o ženském zdraví? Přidej se do naší n…" at bounding box center [392, 342] width 707 height 63
